Goal: Task Accomplishment & Management: Manage account settings

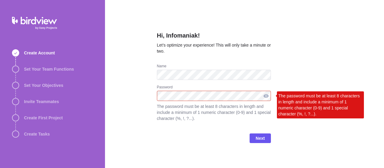
click at [267, 96] on div at bounding box center [266, 96] width 10 height 10
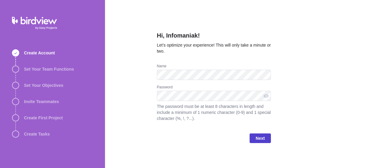
click at [259, 136] on span "Next" at bounding box center [260, 137] width 9 height 7
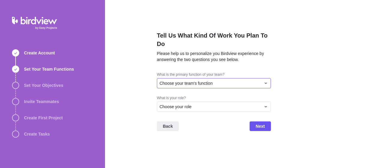
click at [245, 83] on div "Choose your team's function" at bounding box center [210, 83] width 101 height 6
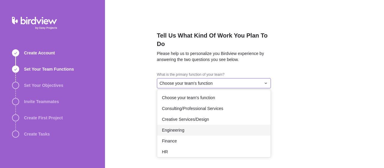
click at [172, 129] on span "Engineering" at bounding box center [173, 130] width 23 height 6
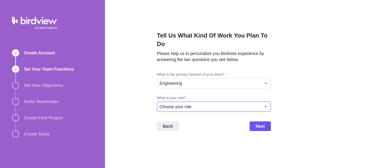
click at [213, 106] on div "Choose your role" at bounding box center [210, 107] width 101 height 6
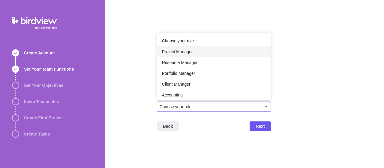
click at [191, 49] on span "Project Manager" at bounding box center [177, 52] width 31 height 6
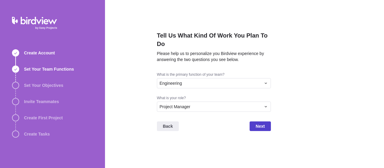
click at [254, 125] on span "Next" at bounding box center [260, 126] width 21 height 10
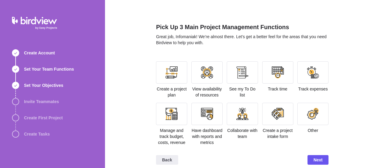
scroll to position [14, 0]
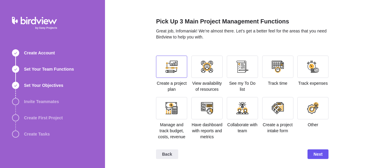
click at [174, 72] on div at bounding box center [172, 67] width 12 height 12
click at [247, 111] on div at bounding box center [242, 108] width 12 height 12
click at [276, 109] on div at bounding box center [278, 108] width 12 height 12
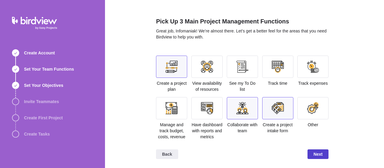
click at [309, 151] on span "Next" at bounding box center [318, 154] width 21 height 10
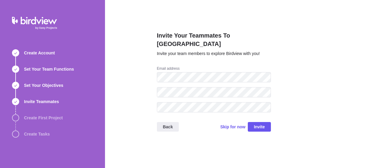
scroll to position [0, 0]
click at [228, 124] on span "Skip for now" at bounding box center [232, 127] width 25 height 6
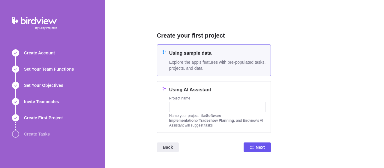
click at [240, 56] on h4 "Using sample data" at bounding box center [217, 53] width 97 height 7
click at [255, 146] on span "Next" at bounding box center [257, 147] width 27 height 10
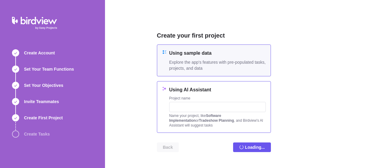
click at [214, 95] on div "Using AI Assistant Project name Name your project, like Software Implementation…" at bounding box center [217, 106] width 97 height 41
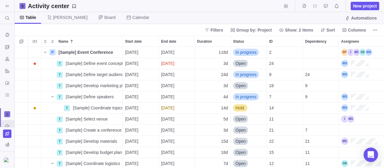
scroll to position [121, 369]
click at [178, 27] on div "Filters Group by: Project Show: 2 items Sort Columns" at bounding box center [199, 30] width 369 height 12
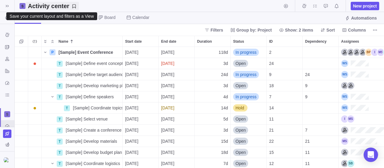
click at [37, 4] on h2 "Activity center" at bounding box center [48, 6] width 41 height 8
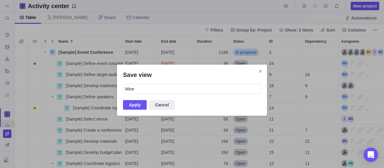
click at [7, 156] on div "Save view Mine Apply Cancel" at bounding box center [192, 90] width 384 height 180
click at [157, 104] on span "Cancel" at bounding box center [162, 104] width 14 height 7
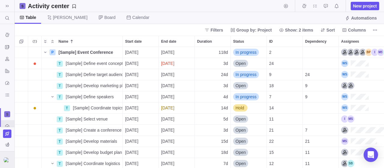
click at [8, 164] on div at bounding box center [7, 159] width 14 height 17
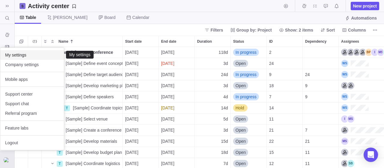
click at [30, 57] on span "My settings" at bounding box center [32, 55] width 54 height 6
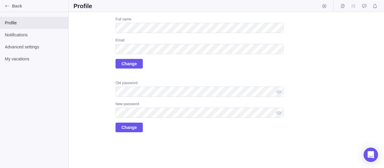
click at [220, 68] on div "Full name Email Change" at bounding box center [200, 43] width 168 height 52
click at [176, 65] on div "Full name Email Change" at bounding box center [200, 43] width 168 height 52
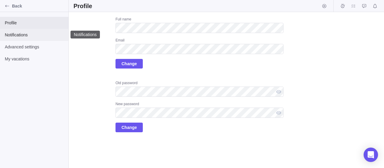
click at [32, 34] on span "Notifications" at bounding box center [34, 35] width 59 height 6
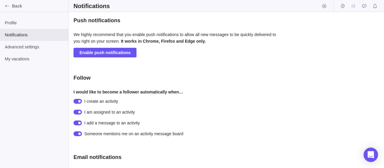
click at [42, 43] on div "Advanced settings" at bounding box center [34, 47] width 68 height 12
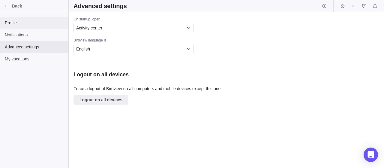
click at [21, 24] on span "Profile" at bounding box center [34, 23] width 59 height 6
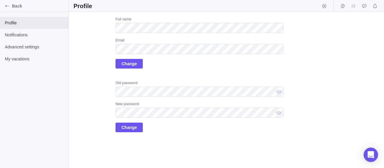
click at [170, 138] on div "Upload Full name Email Change Old password New password Change" at bounding box center [226, 90] width 315 height 156
click at [137, 64] on span "Change" at bounding box center [129, 64] width 27 height 10
click at [133, 66] on span "Change" at bounding box center [129, 63] width 15 height 7
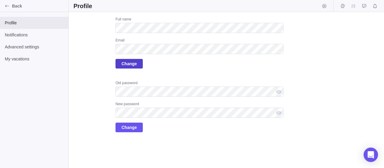
click at [133, 66] on span "Change" at bounding box center [129, 63] width 15 height 7
click at [137, 66] on span "Change" at bounding box center [129, 64] width 27 height 10
click at [167, 76] on div "Full name Email Change Old password New password Change" at bounding box center [200, 74] width 168 height 115
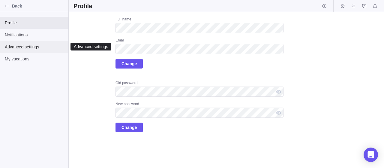
click at [33, 50] on span "Advanced settings" at bounding box center [34, 47] width 59 height 6
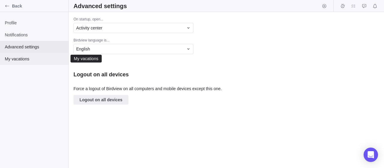
click at [27, 59] on span "My vacations" at bounding box center [34, 59] width 59 height 6
